Goal: Find specific page/section: Find specific page/section

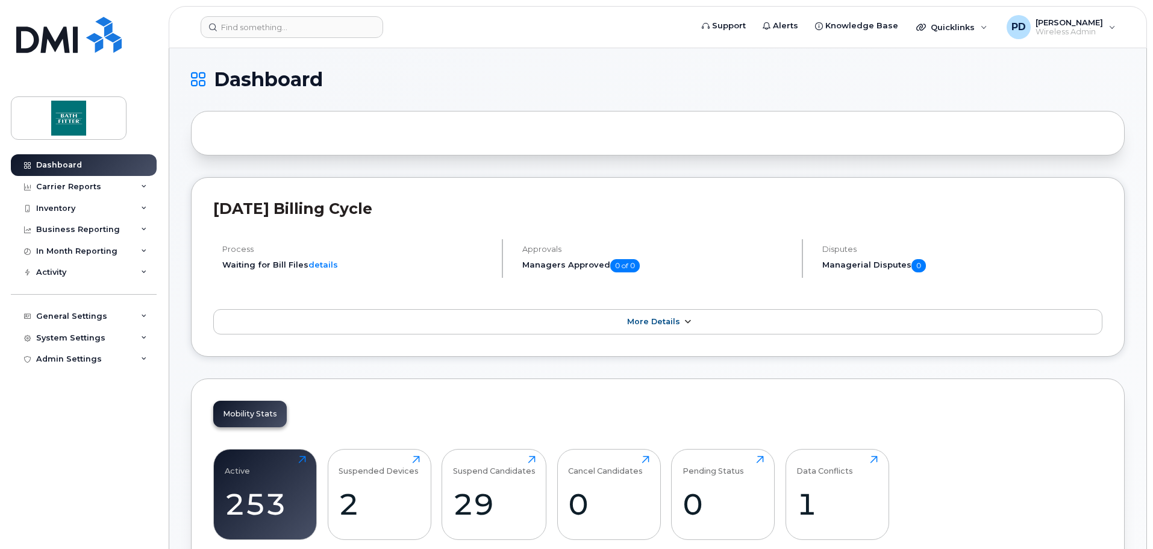
drag, startPoint x: 515, startPoint y: 367, endPoint x: 530, endPoint y: 329, distance: 40.8
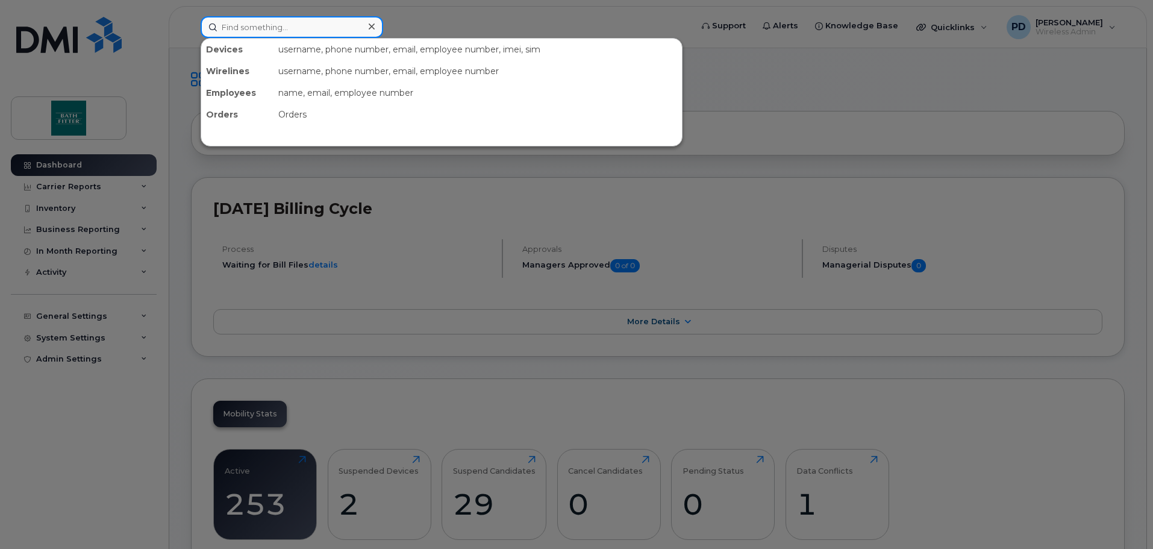
click at [274, 27] on input at bounding box center [292, 27] width 183 height 22
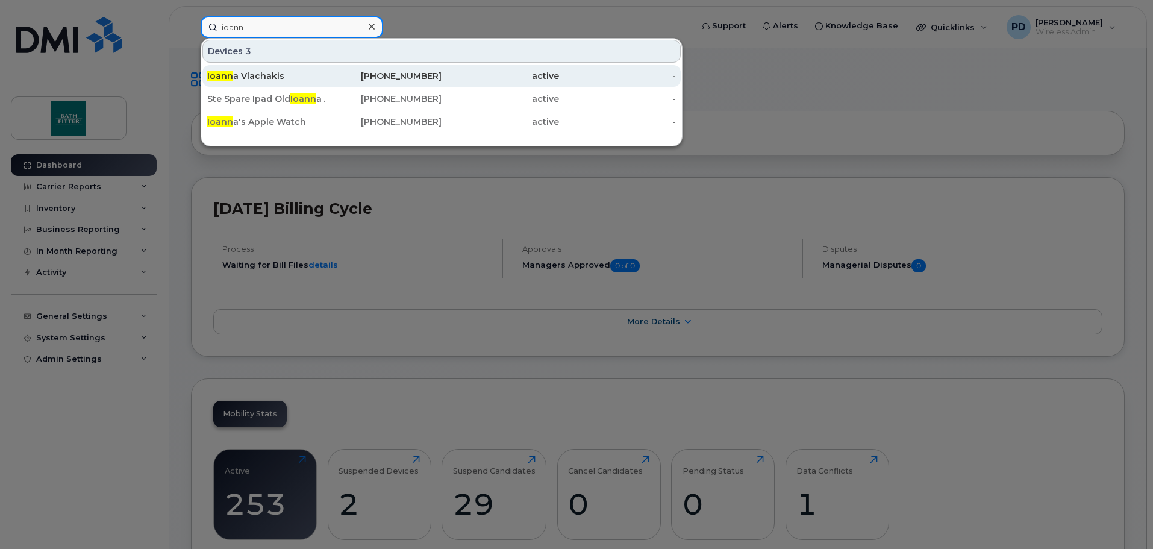
type input "ioann"
click at [272, 77] on div "[PERSON_NAME]" at bounding box center [265, 76] width 117 height 12
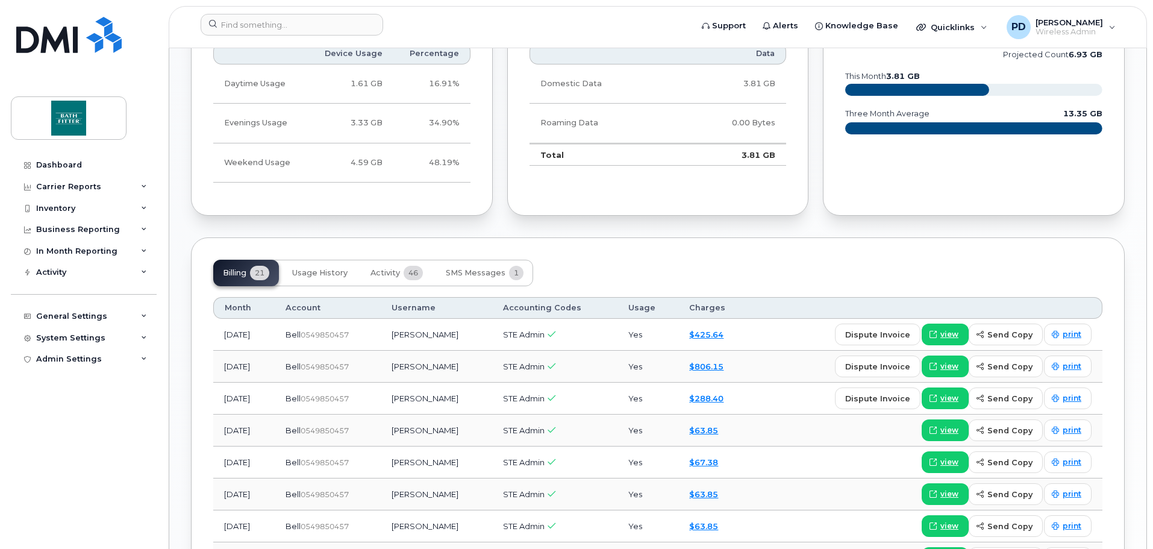
scroll to position [723, 0]
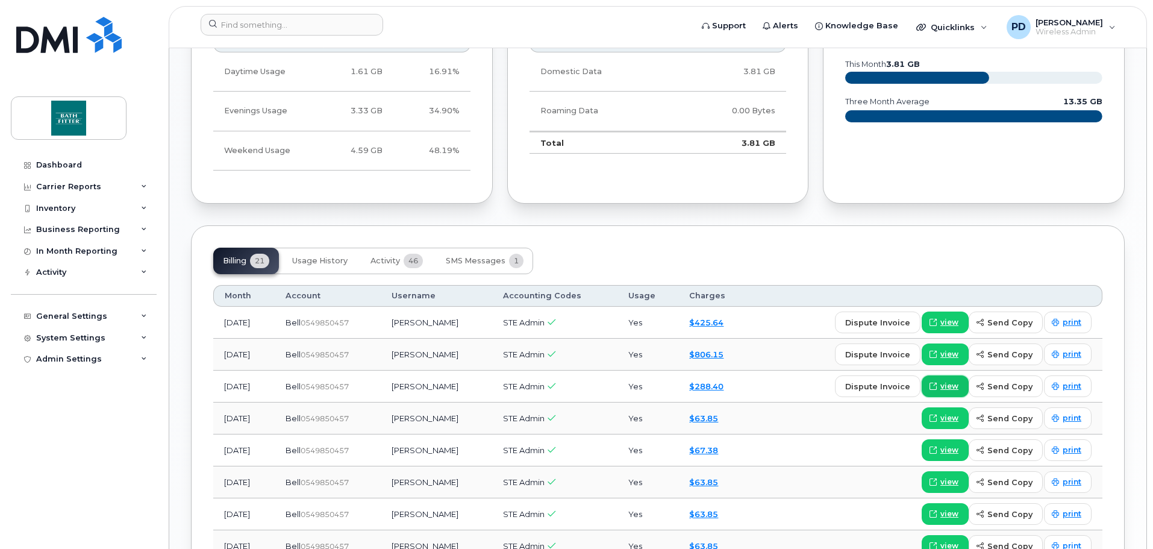
click at [947, 389] on span "view" at bounding box center [949, 386] width 18 height 11
